Goal: Find specific page/section: Find specific page/section

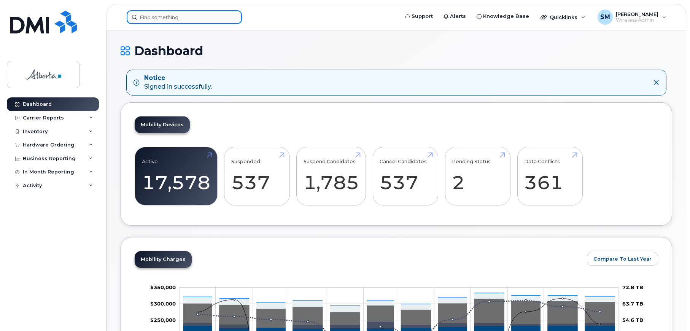
click at [147, 11] on input at bounding box center [184, 17] width 115 height 14
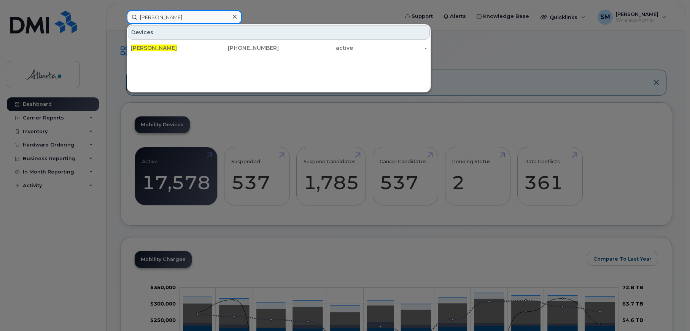
type input "damien smith"
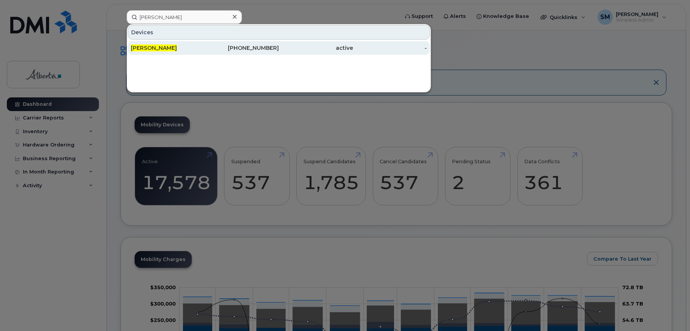
click at [159, 49] on span "[PERSON_NAME]" at bounding box center [154, 47] width 46 height 7
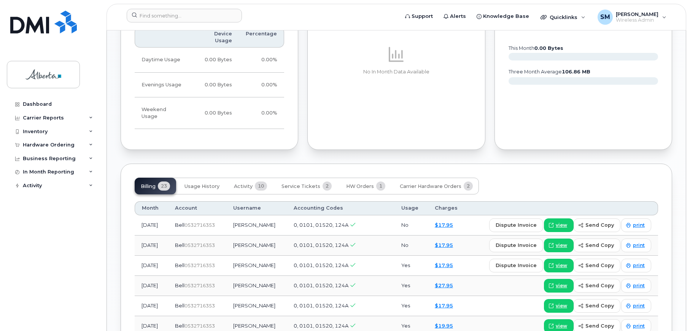
scroll to position [494, 0]
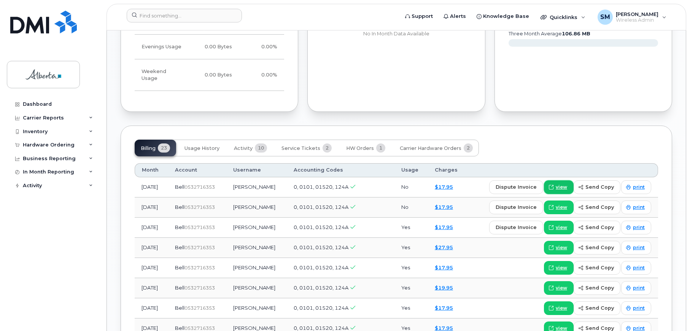
click at [559, 184] on span "view" at bounding box center [561, 187] width 11 height 7
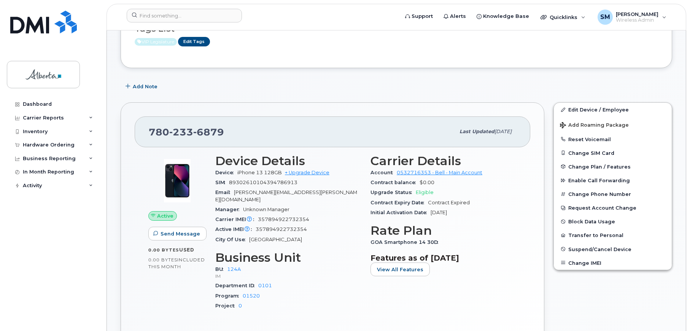
scroll to position [0, 0]
